Goal: Find specific page/section: Find specific page/section

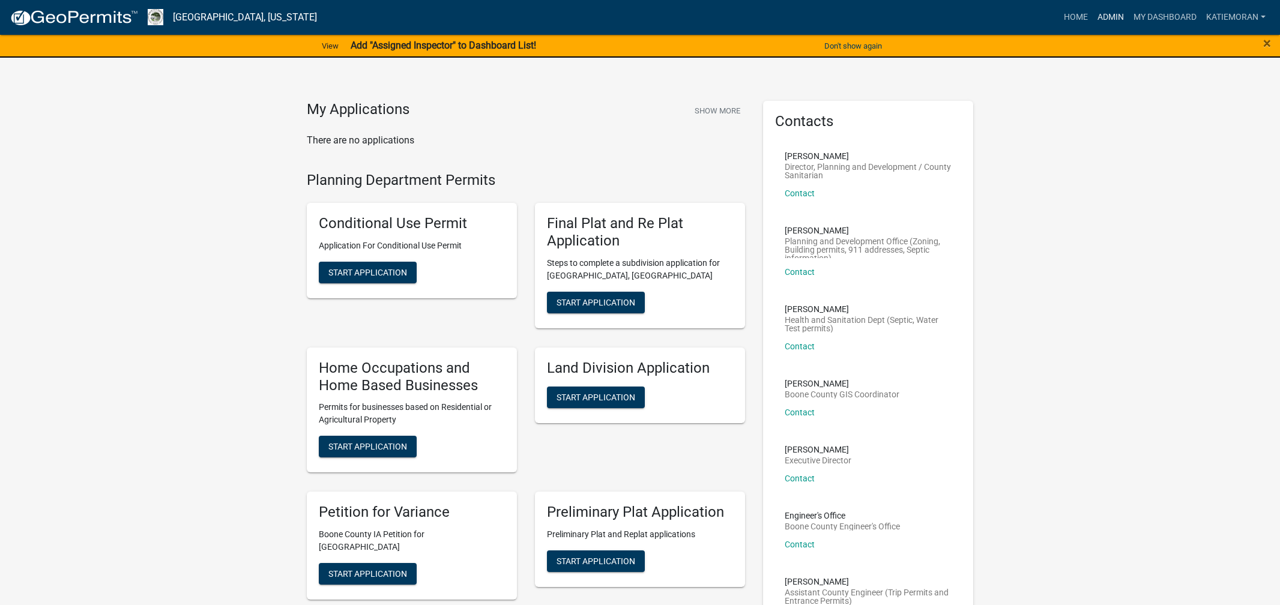
click at [1097, 13] on link "Admin" at bounding box center [1110, 17] width 36 height 23
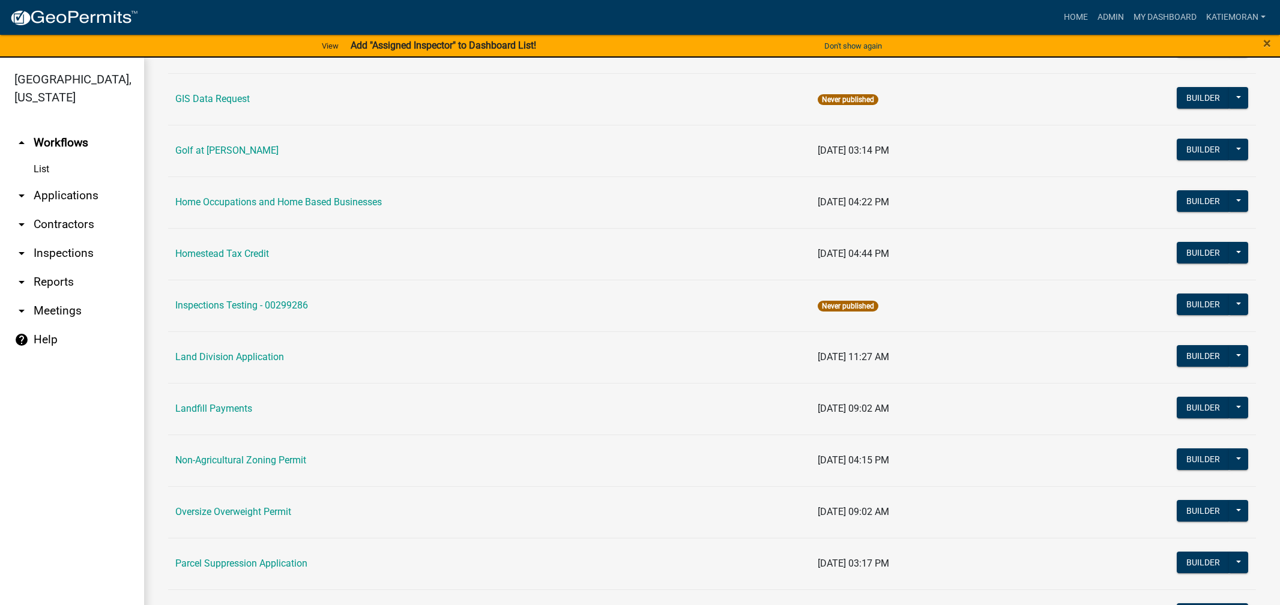
scroll to position [780, 0]
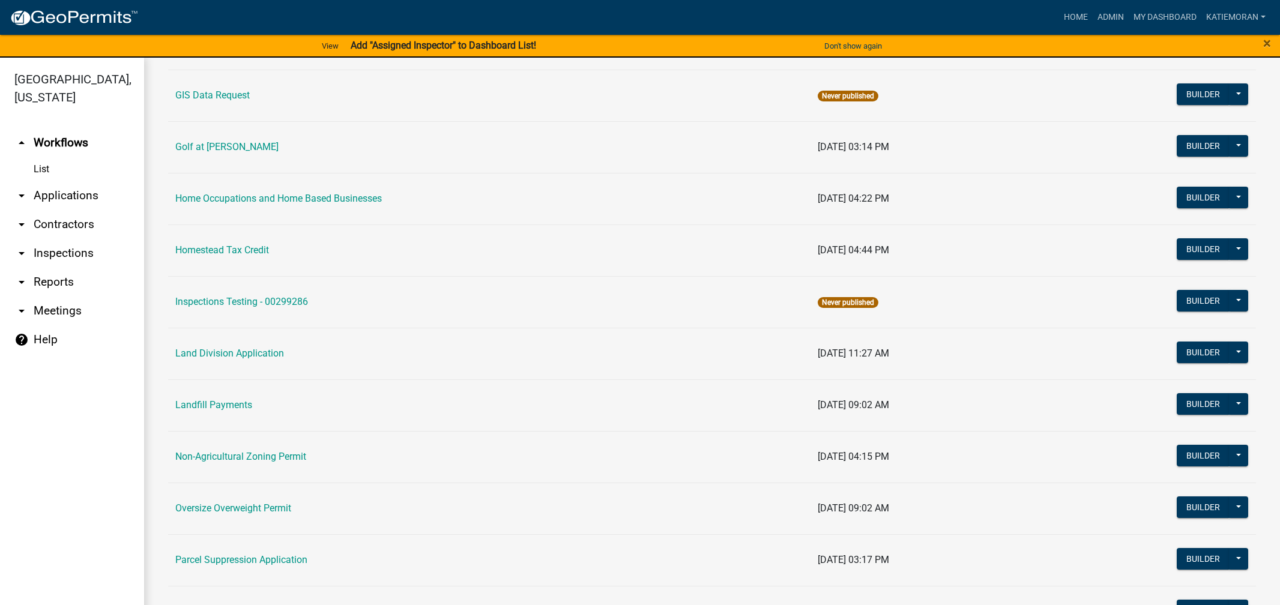
click at [264, 356] on link "Land Division Application" at bounding box center [229, 353] width 109 height 11
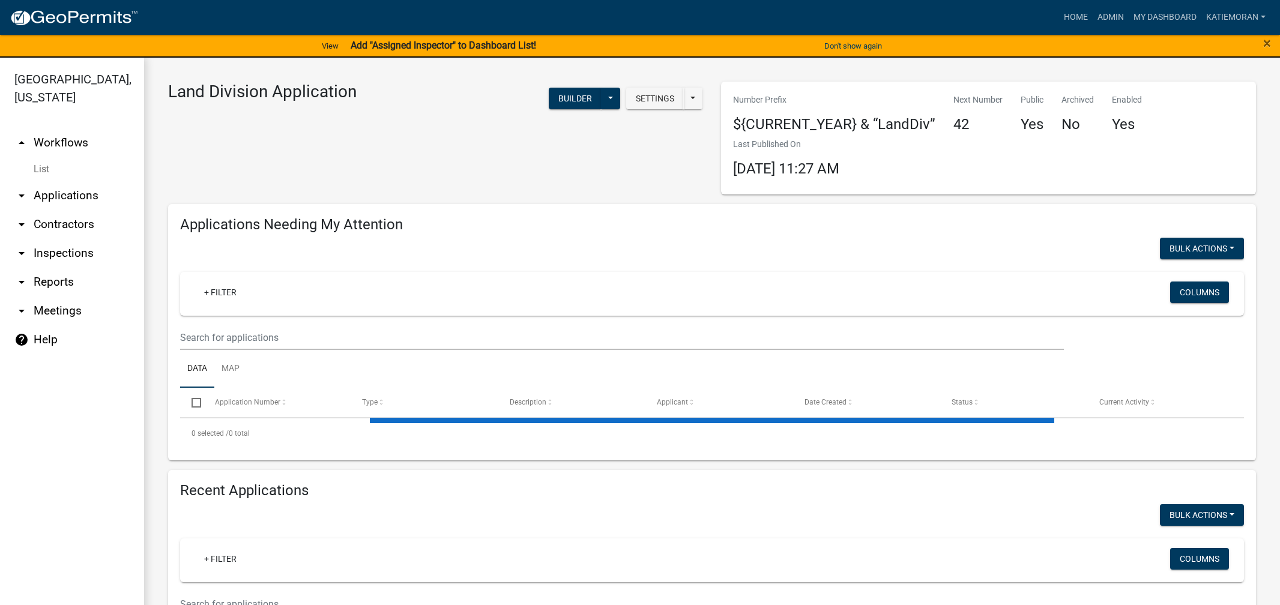
select select "3: 100"
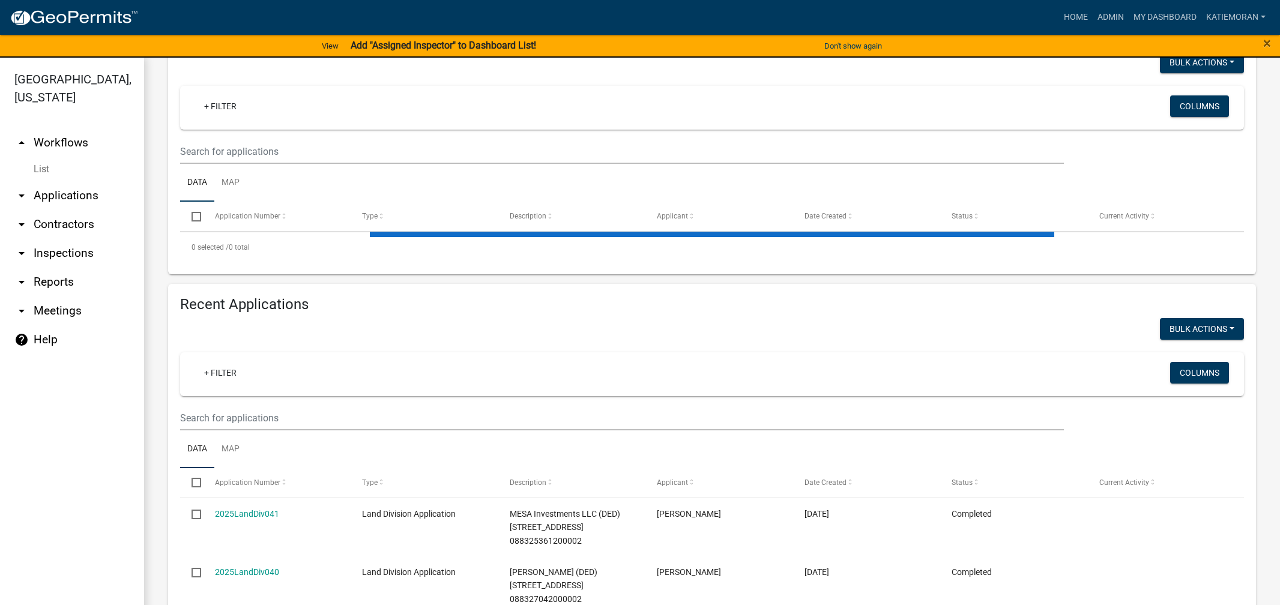
scroll to position [240, 0]
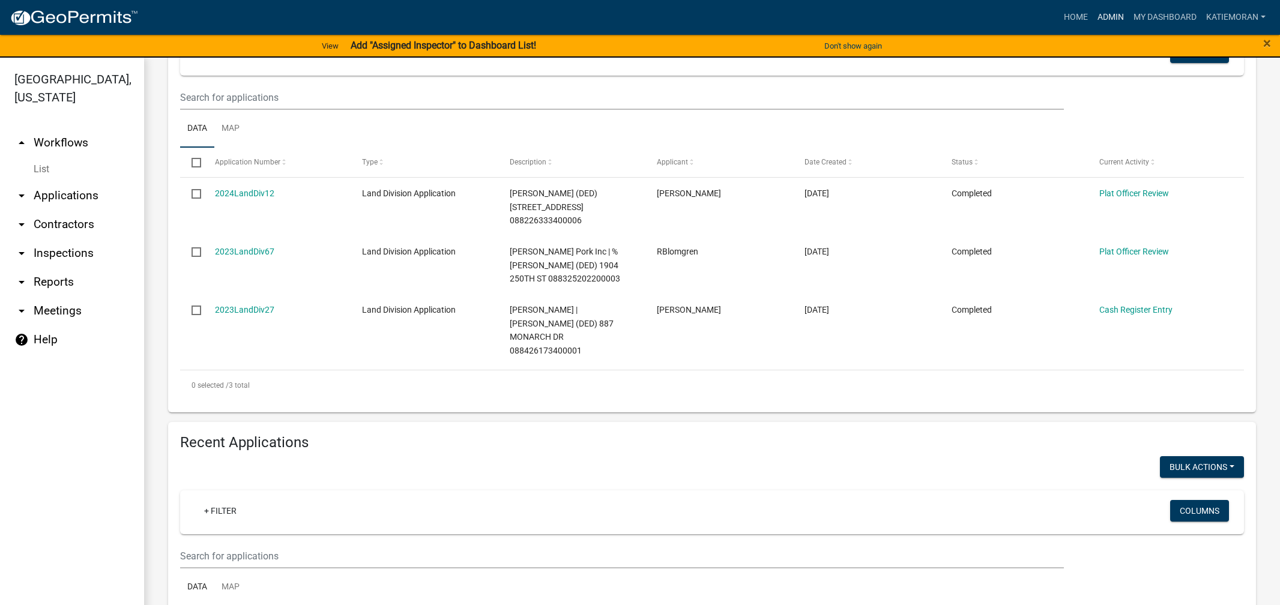
click at [1097, 13] on link "Admin" at bounding box center [1110, 17] width 36 height 23
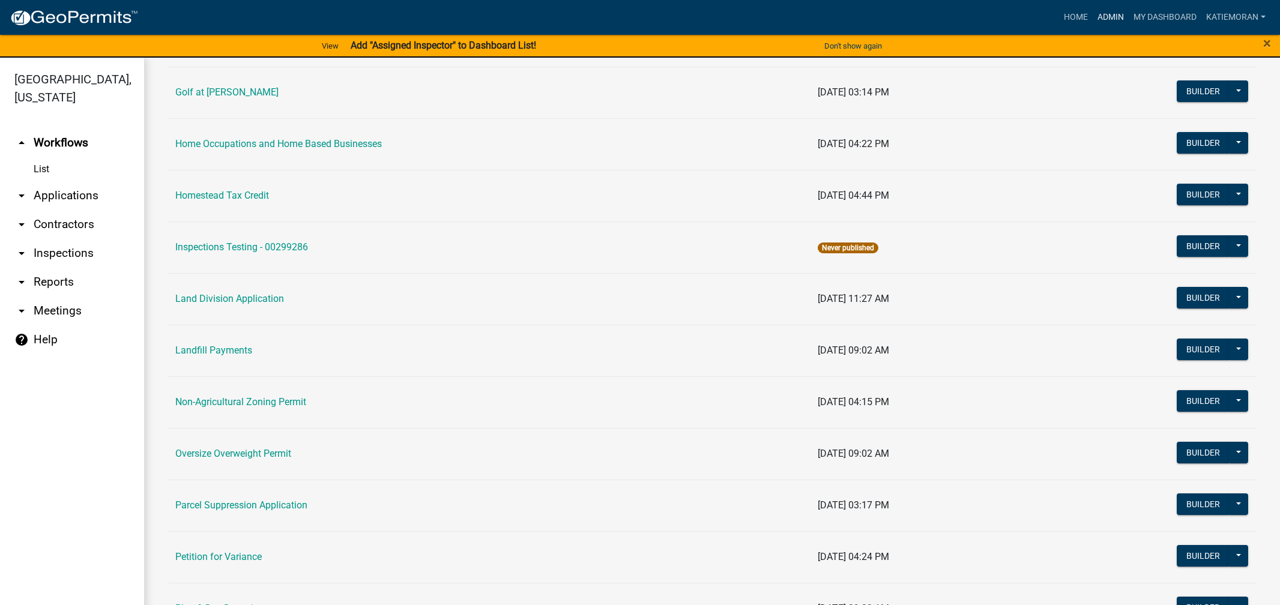
scroll to position [840, 0]
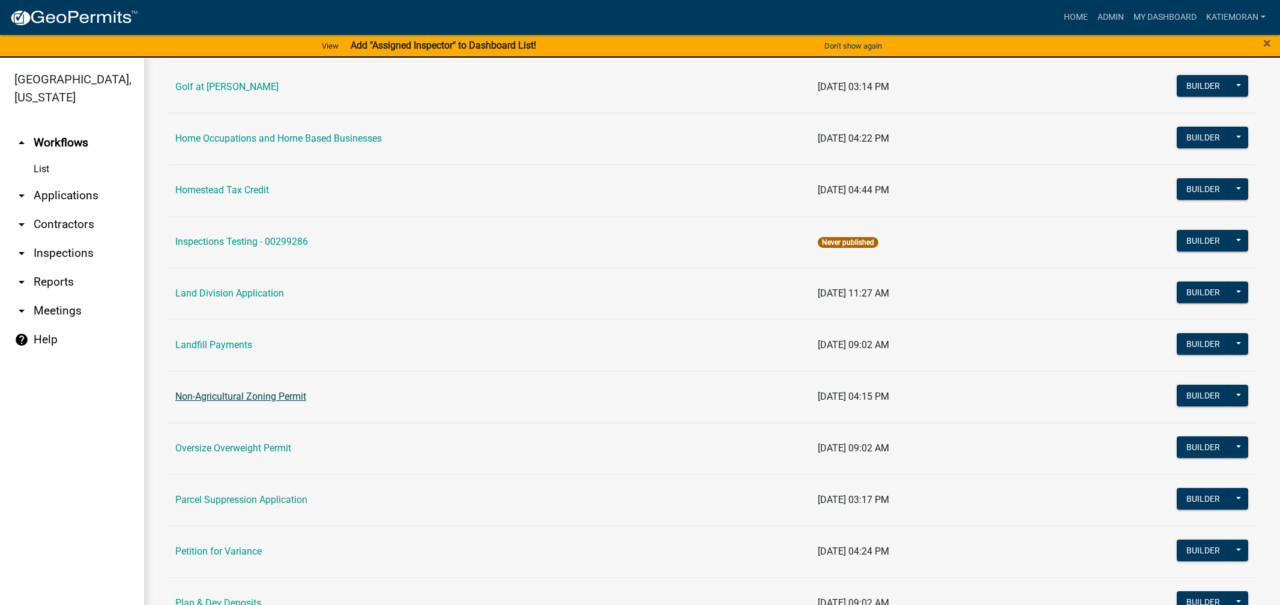
click at [248, 397] on link "Non-Agricultural Zoning Permit" at bounding box center [240, 396] width 131 height 11
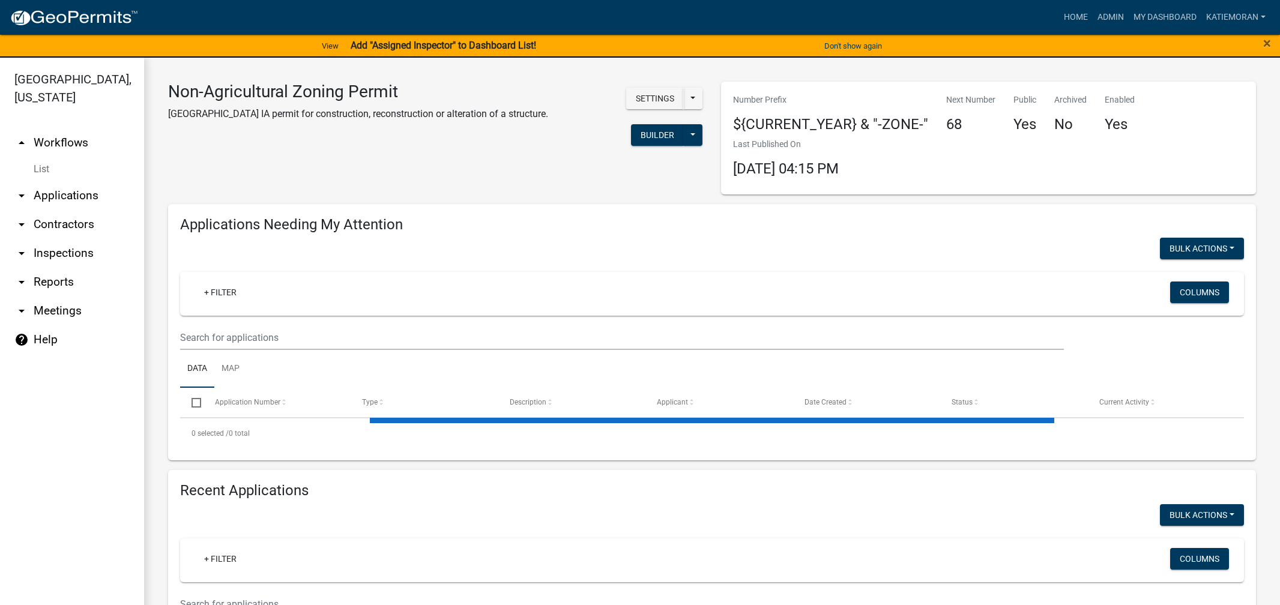
select select "3: 100"
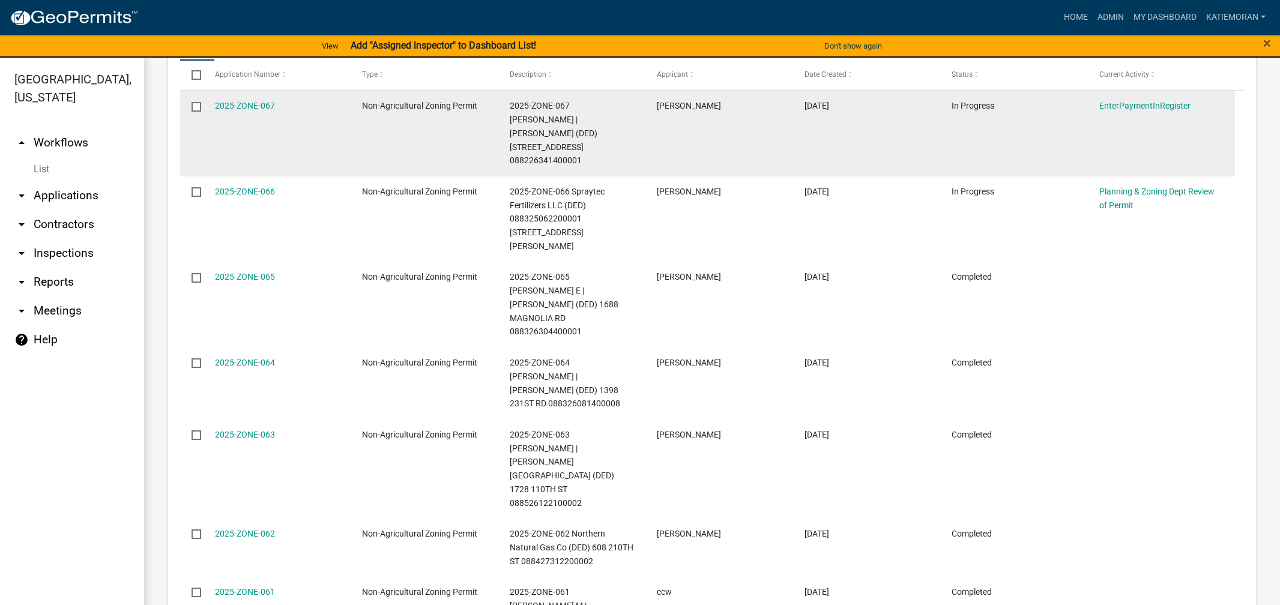
scroll to position [540, 0]
